Goal: Find specific page/section: Find specific page/section

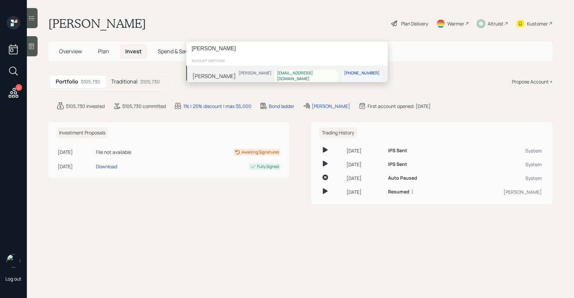
type input "[PERSON_NAME]"
click at [215, 73] on div "[PERSON_NAME]" at bounding box center [214, 76] width 44 height 8
